Goal: Information Seeking & Learning: Learn about a topic

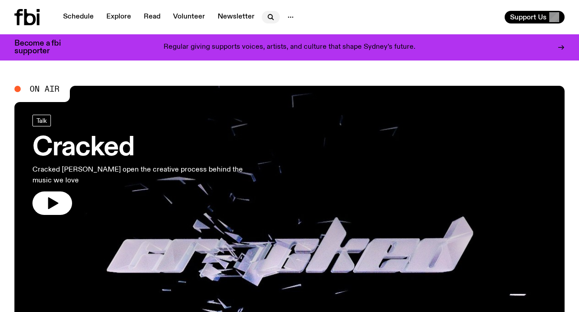
click at [268, 16] on icon "button" at bounding box center [270, 16] width 4 height 4
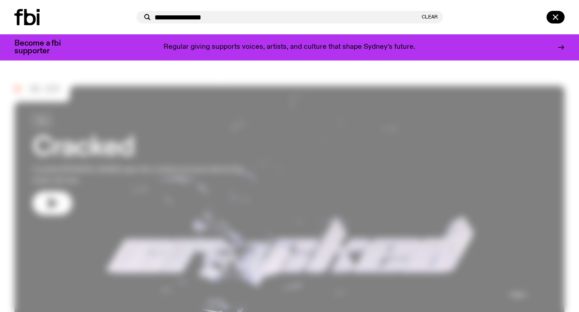
type input "**********"
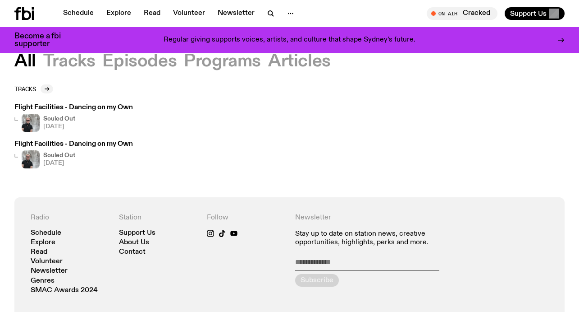
scroll to position [45, 0]
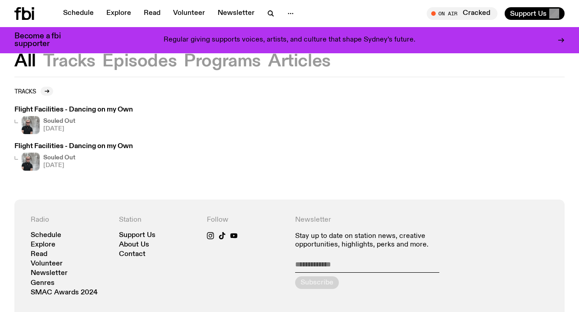
click at [61, 120] on h4 "Souled Out" at bounding box center [59, 121] width 32 height 6
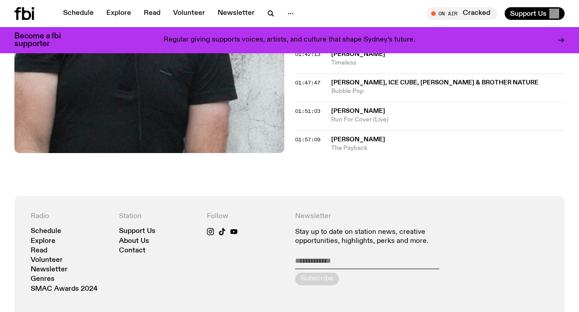
scroll to position [872, 0]
click at [49, 228] on link "Schedule" at bounding box center [46, 231] width 31 height 7
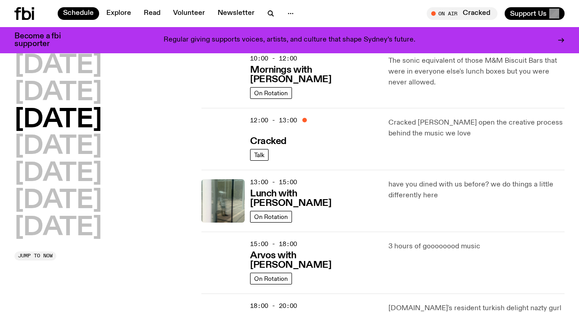
scroll to position [115, 0]
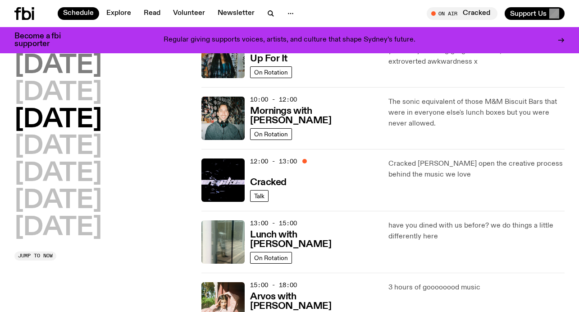
click at [82, 66] on h2 "[DATE]" at bounding box center [57, 65] width 87 height 25
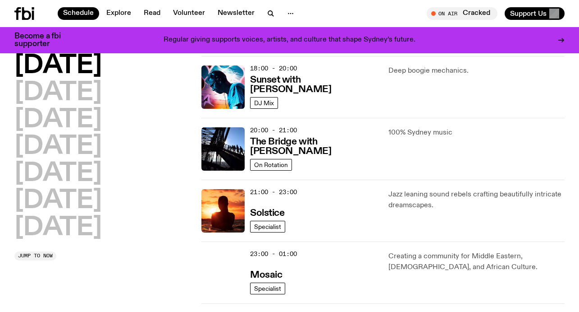
scroll to position [388, 0]
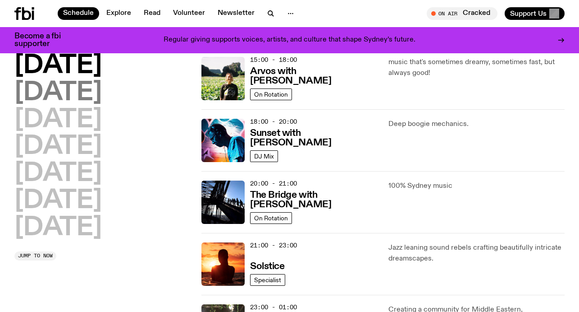
click at [78, 92] on h2 "[DATE]" at bounding box center [57, 92] width 87 height 25
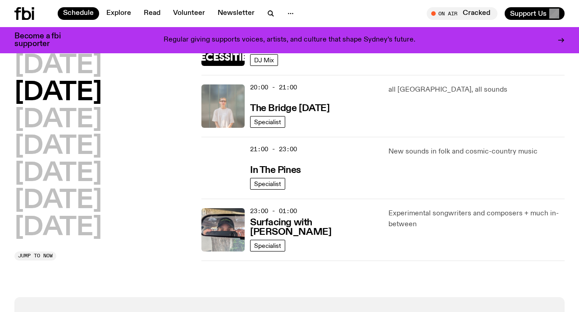
scroll to position [328, 0]
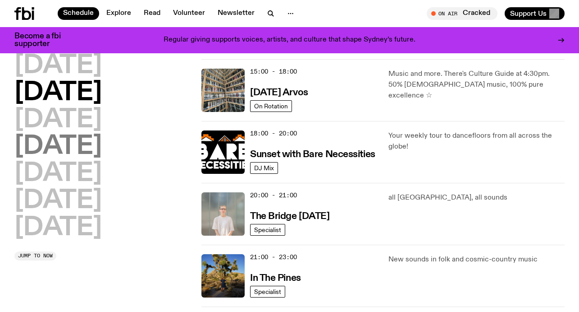
click at [102, 140] on h2 "[DATE]" at bounding box center [57, 146] width 87 height 25
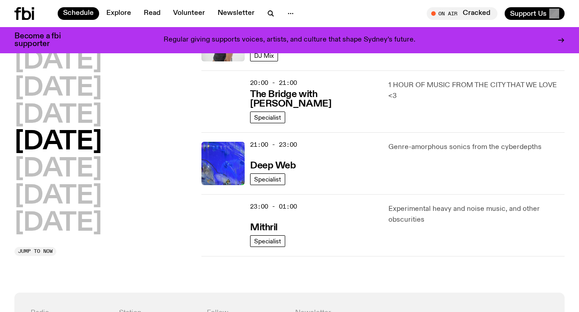
scroll to position [436, 0]
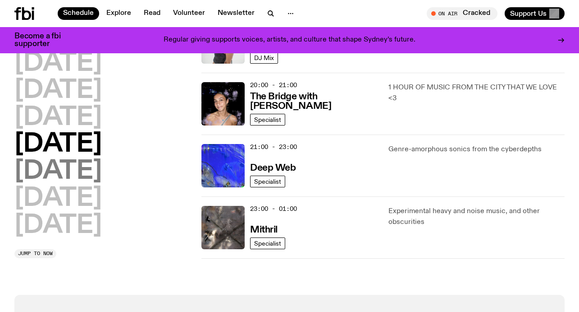
click at [62, 169] on h2 "[DATE]" at bounding box center [57, 171] width 87 height 25
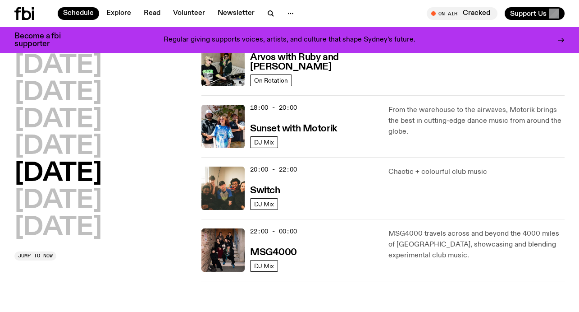
scroll to position [364, 0]
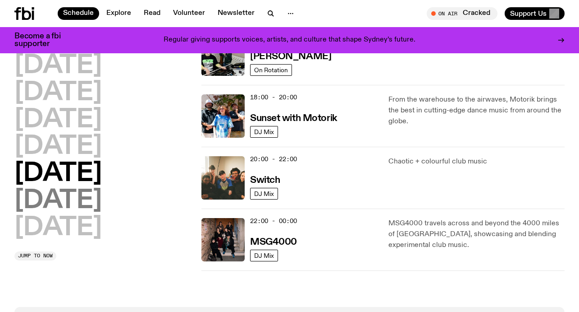
click at [98, 199] on h2 "[DATE]" at bounding box center [57, 200] width 87 height 25
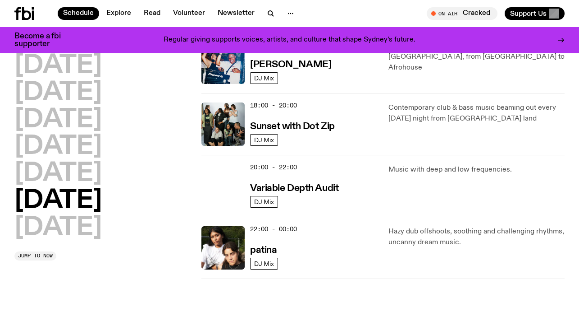
scroll to position [579, 0]
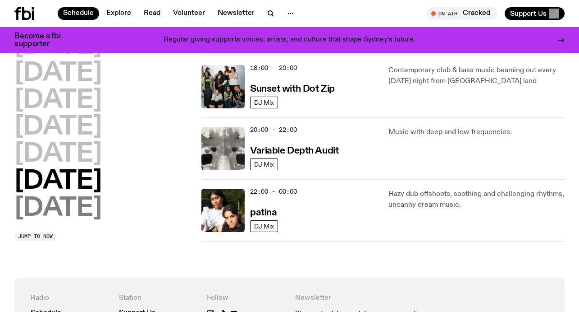
click at [83, 208] on h2 "[DATE]" at bounding box center [57, 208] width 87 height 25
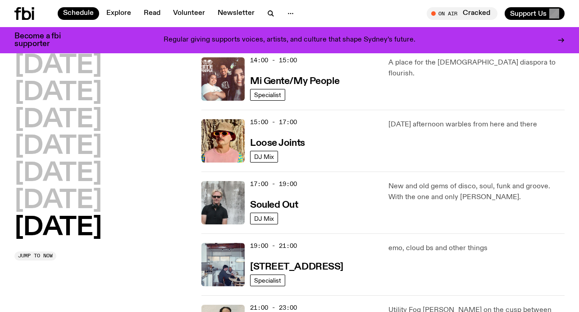
scroll to position [470, 0]
